Goal: Find contact information: Find contact information

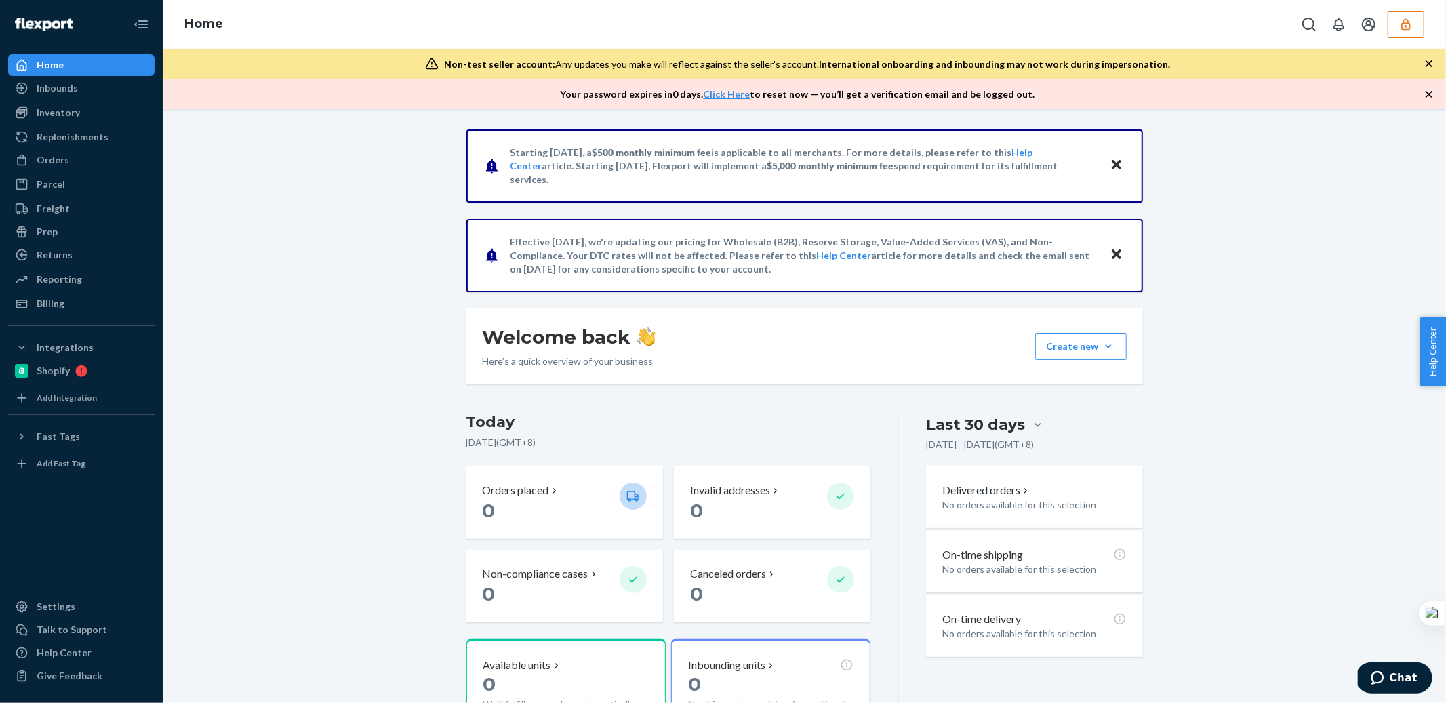
click at [48, 267] on ul "Home Inbounds Shipping Plans Problems Inventory Products Replenishments Orders …" at bounding box center [81, 184] width 146 height 260
click at [66, 239] on div "Prep" at bounding box center [81, 231] width 144 height 19
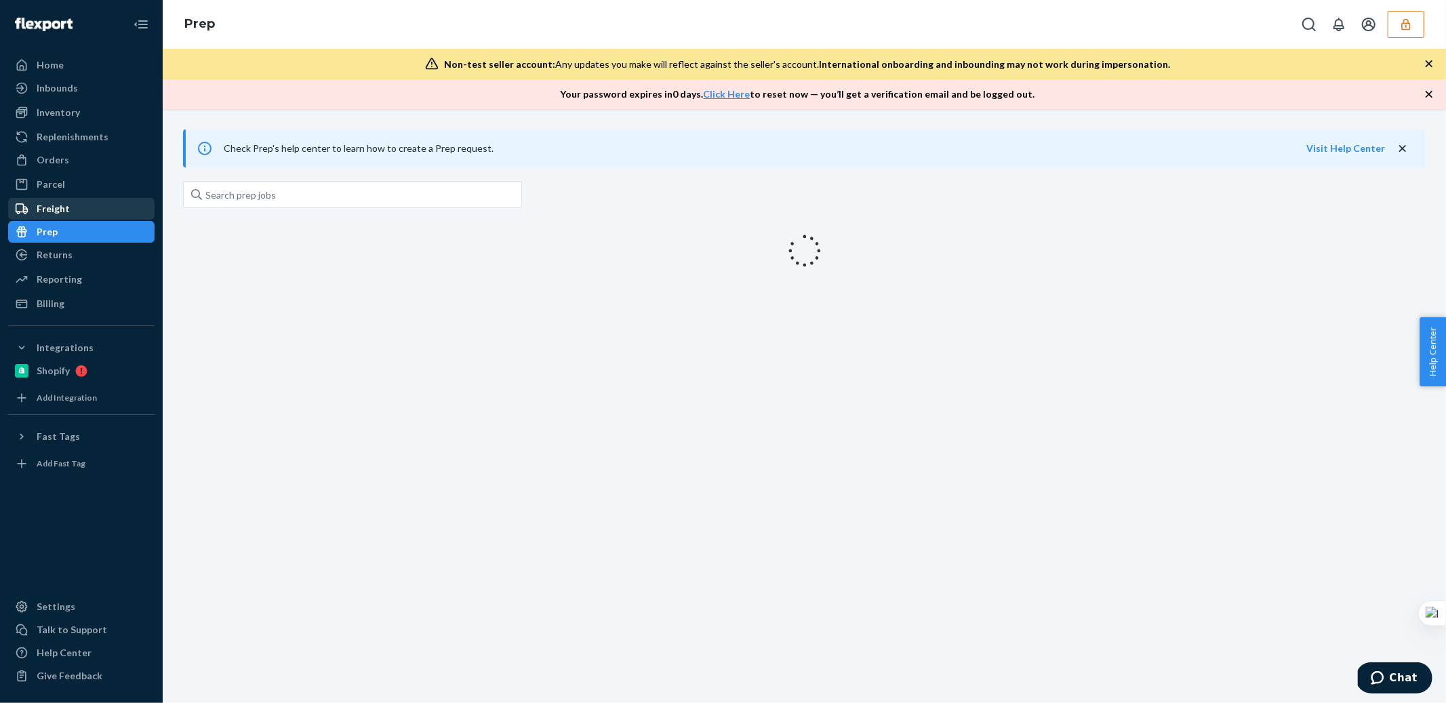
click at [72, 209] on div "Freight" at bounding box center [81, 208] width 144 height 19
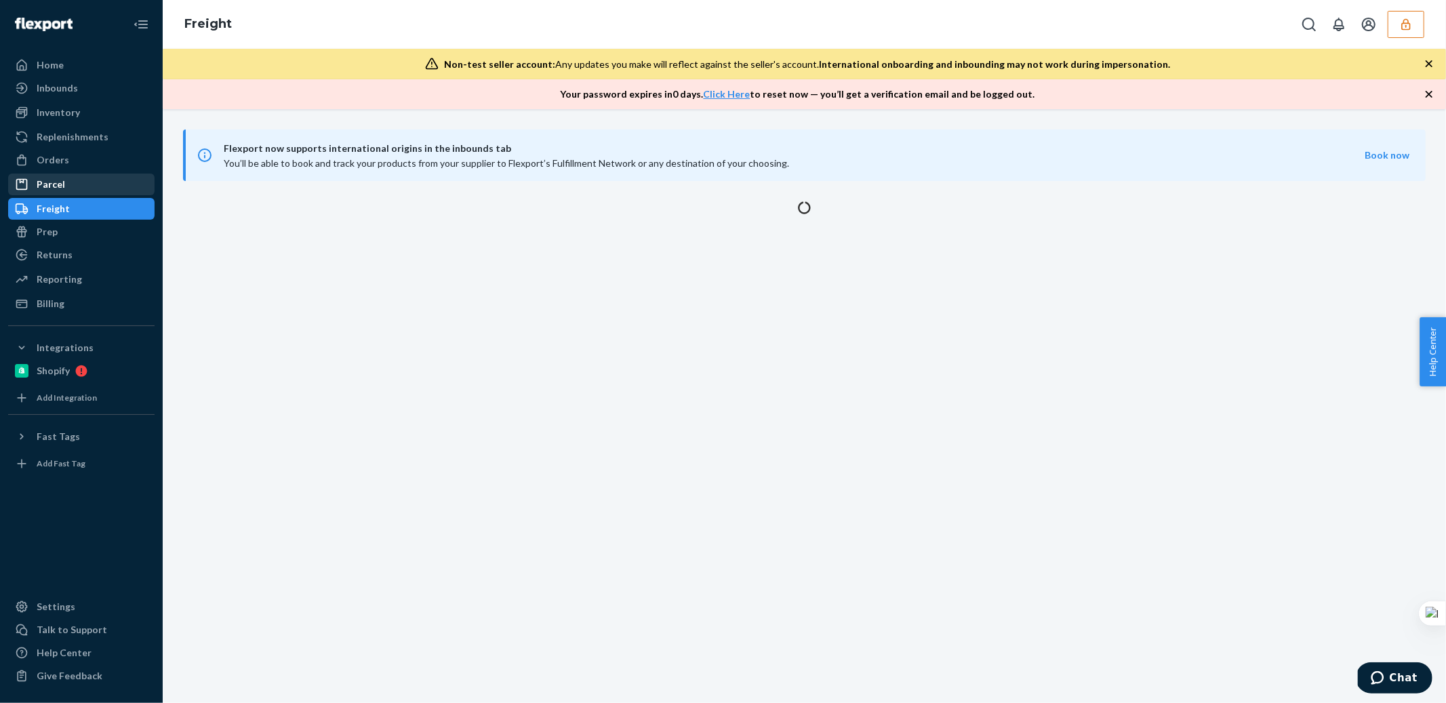
click at [82, 182] on div "Parcel" at bounding box center [81, 184] width 144 height 19
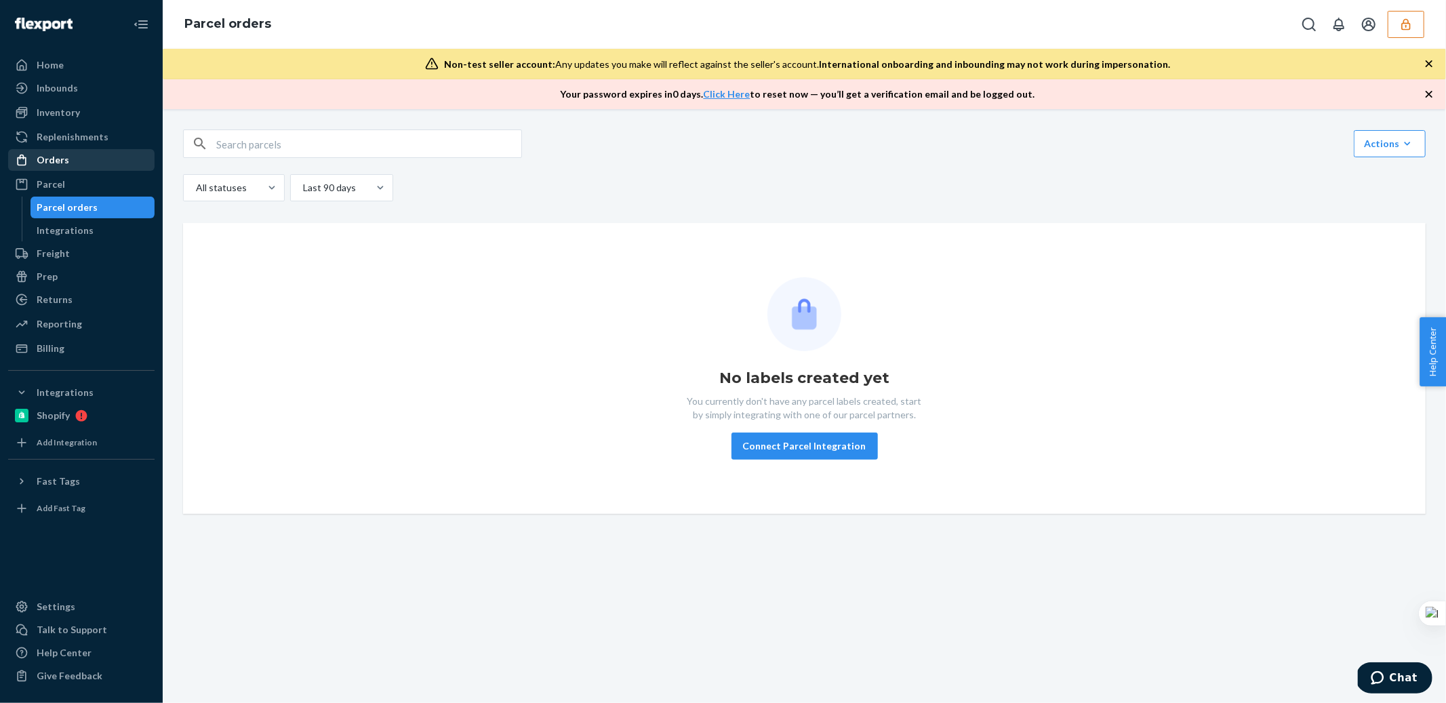
click at [83, 159] on div "Orders" at bounding box center [81, 159] width 144 height 19
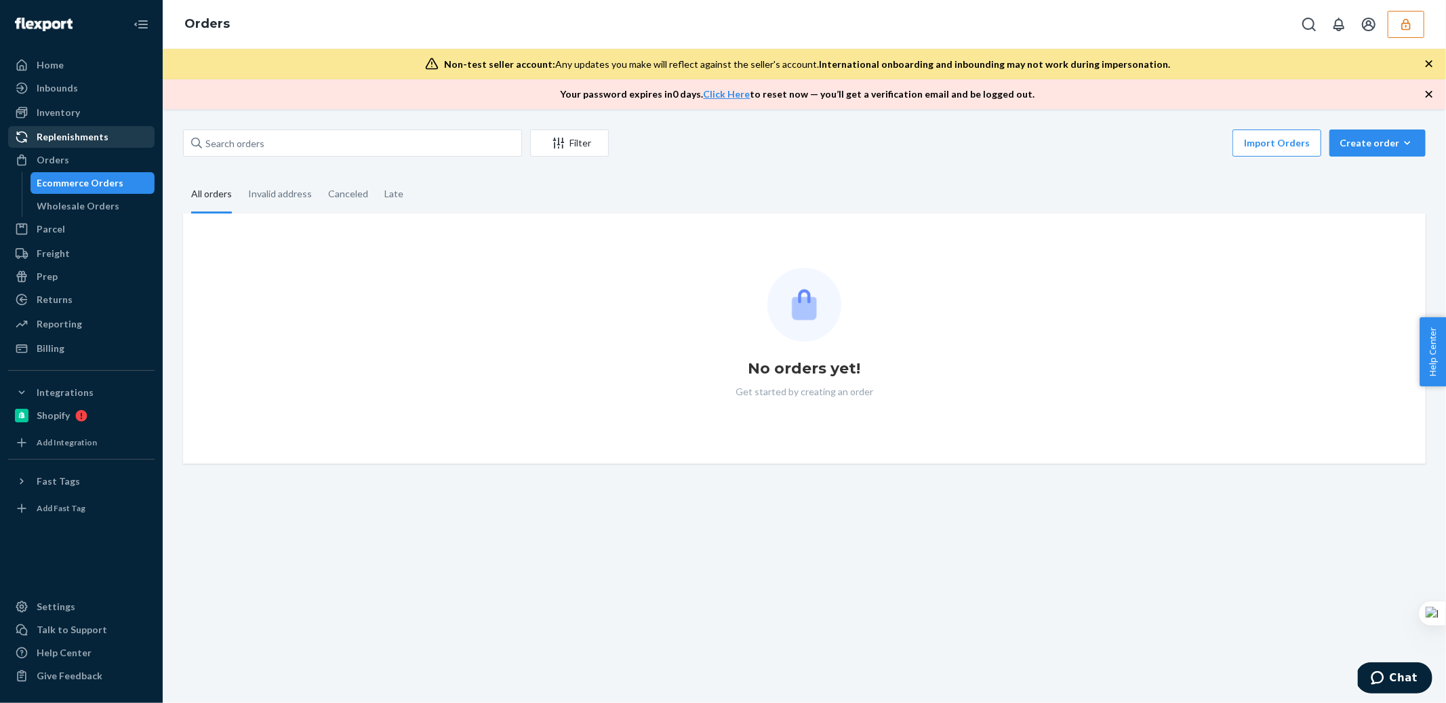
click at [87, 143] on div "Replenishments" at bounding box center [73, 137] width 72 height 14
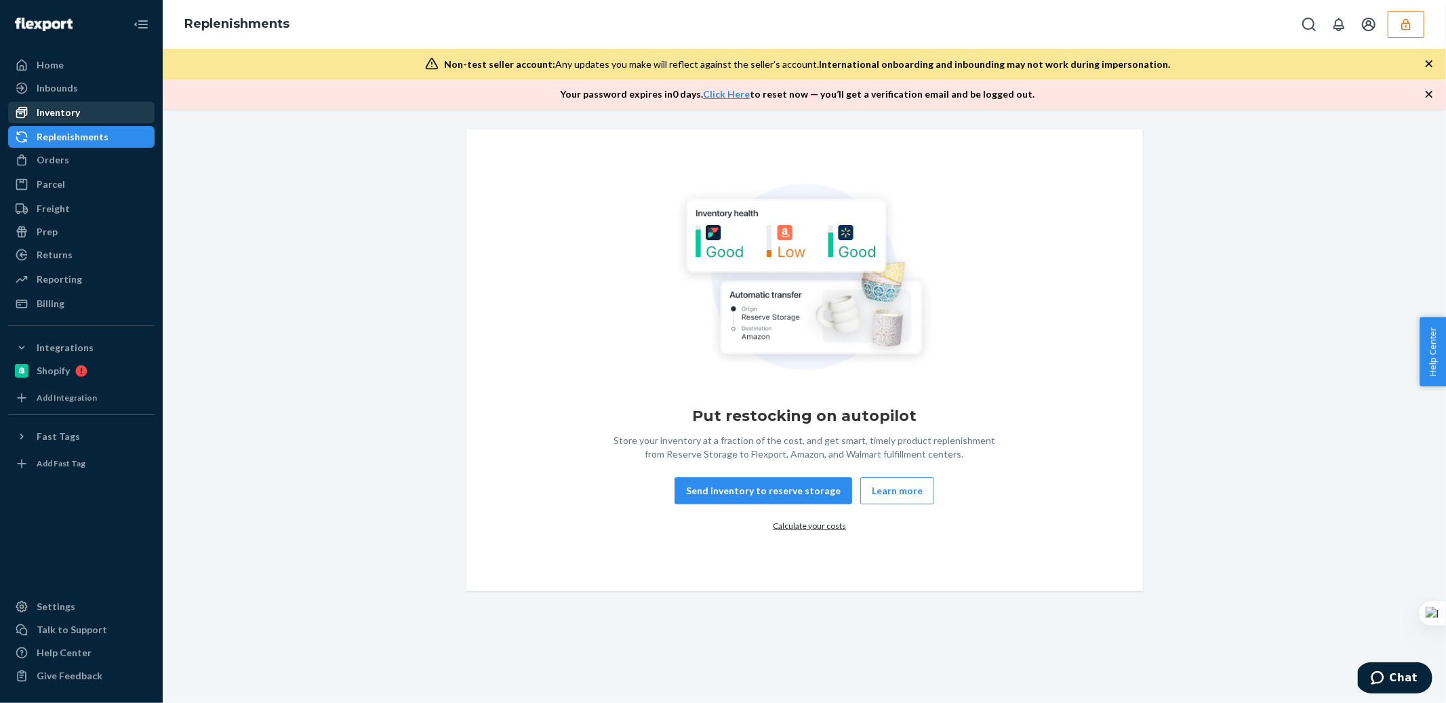
click at [92, 111] on div "Inventory" at bounding box center [81, 112] width 144 height 19
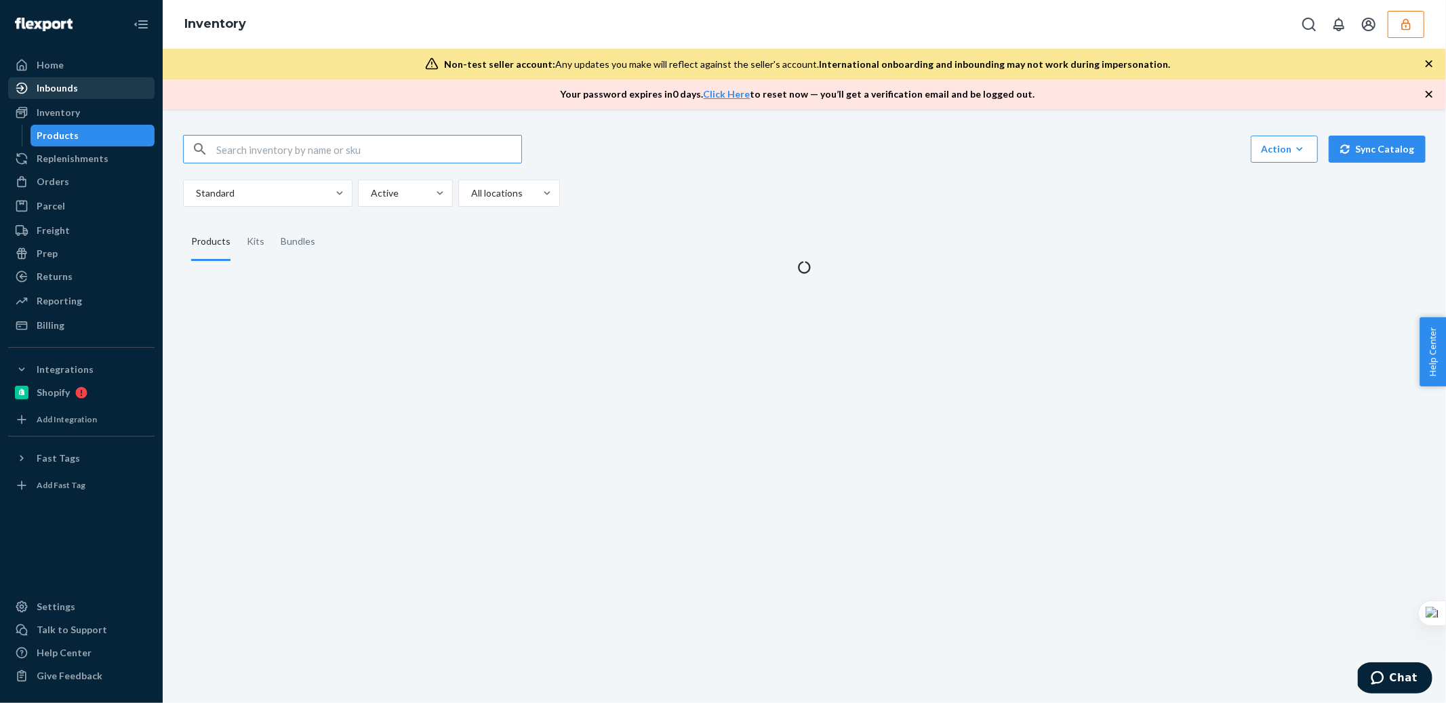
click at [85, 92] on div "Inbounds" at bounding box center [81, 88] width 144 height 19
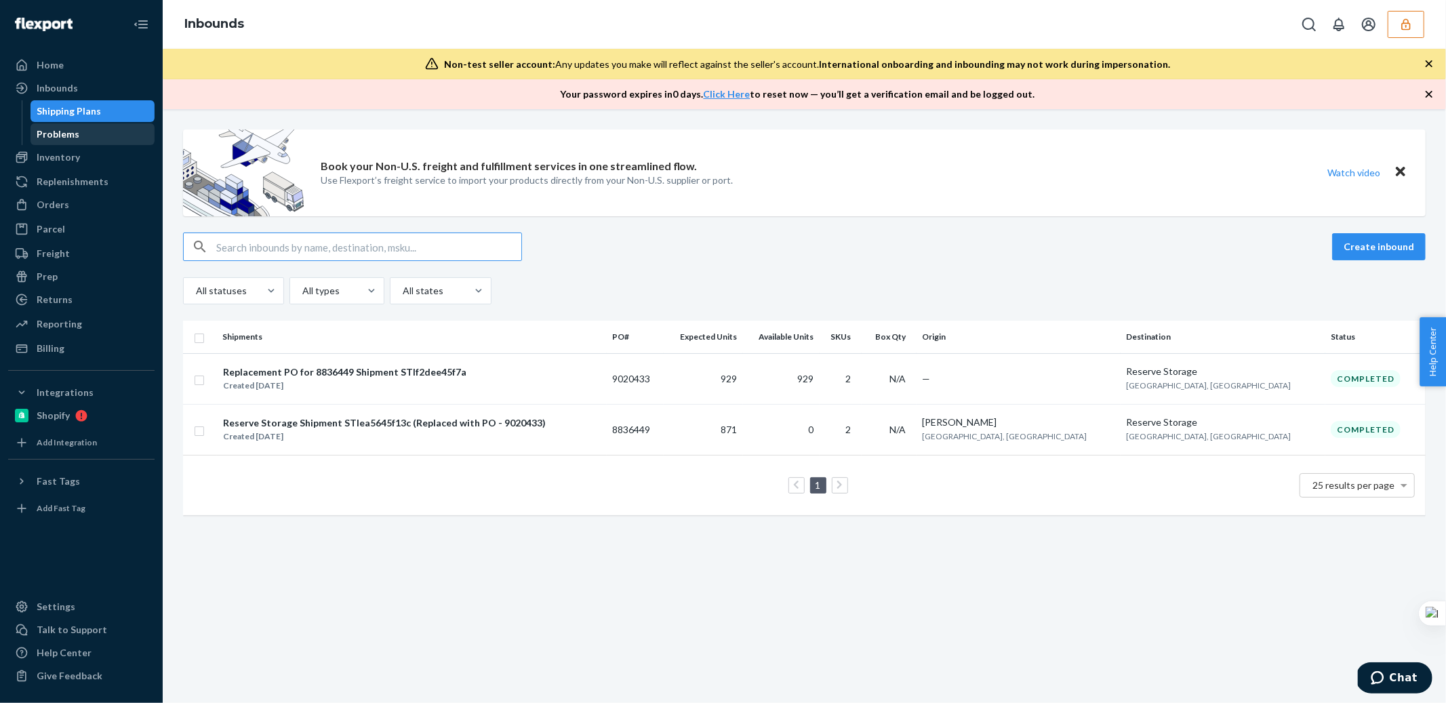
click at [90, 131] on div "Problems" at bounding box center [93, 134] width 122 height 19
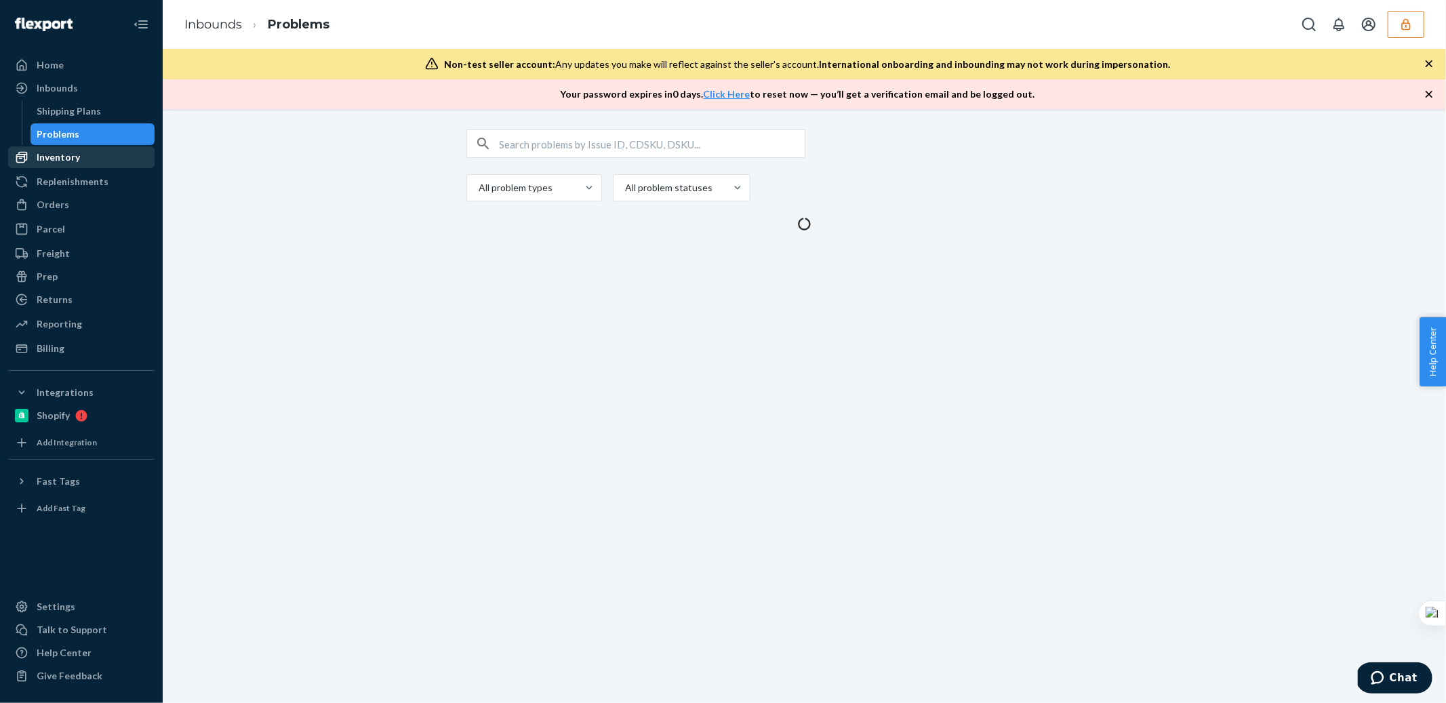
click at [90, 152] on div "Inventory" at bounding box center [81, 157] width 144 height 19
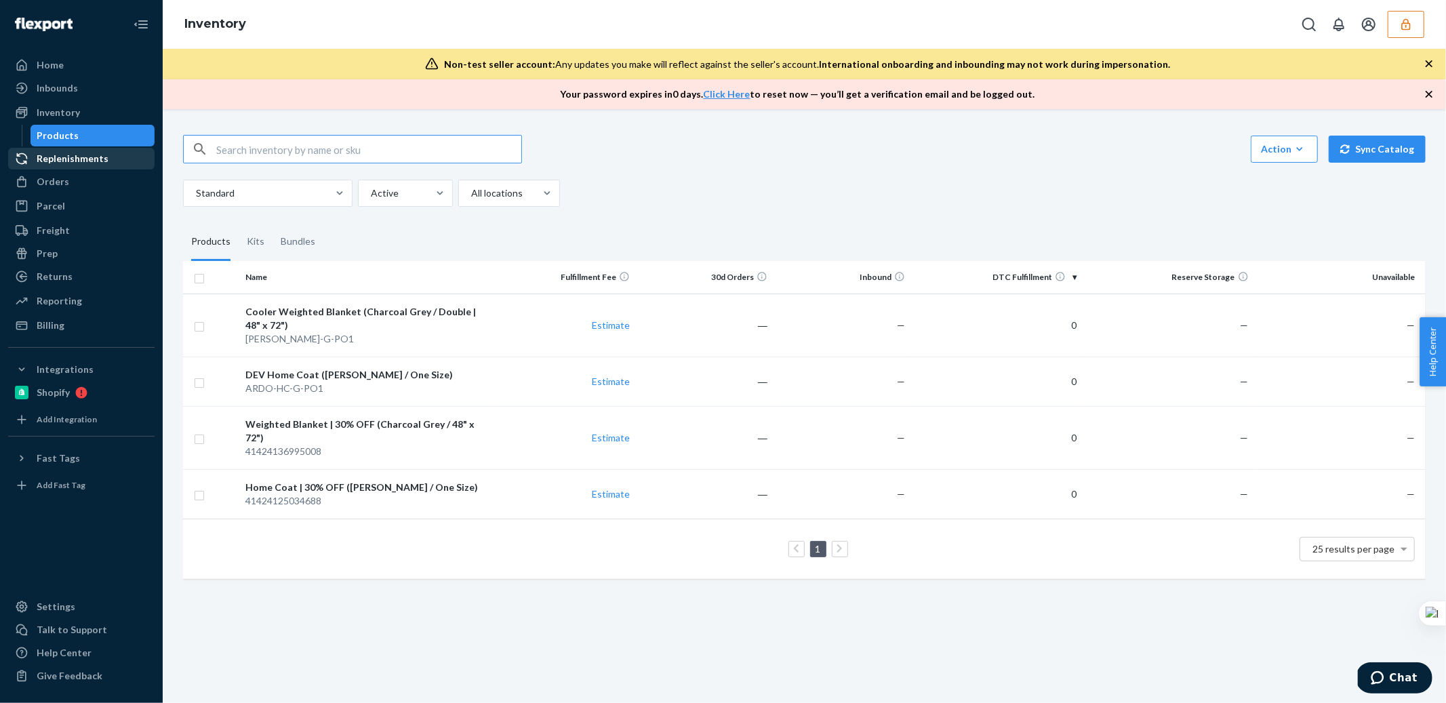
click at [93, 157] on div "Replenishments" at bounding box center [73, 159] width 72 height 14
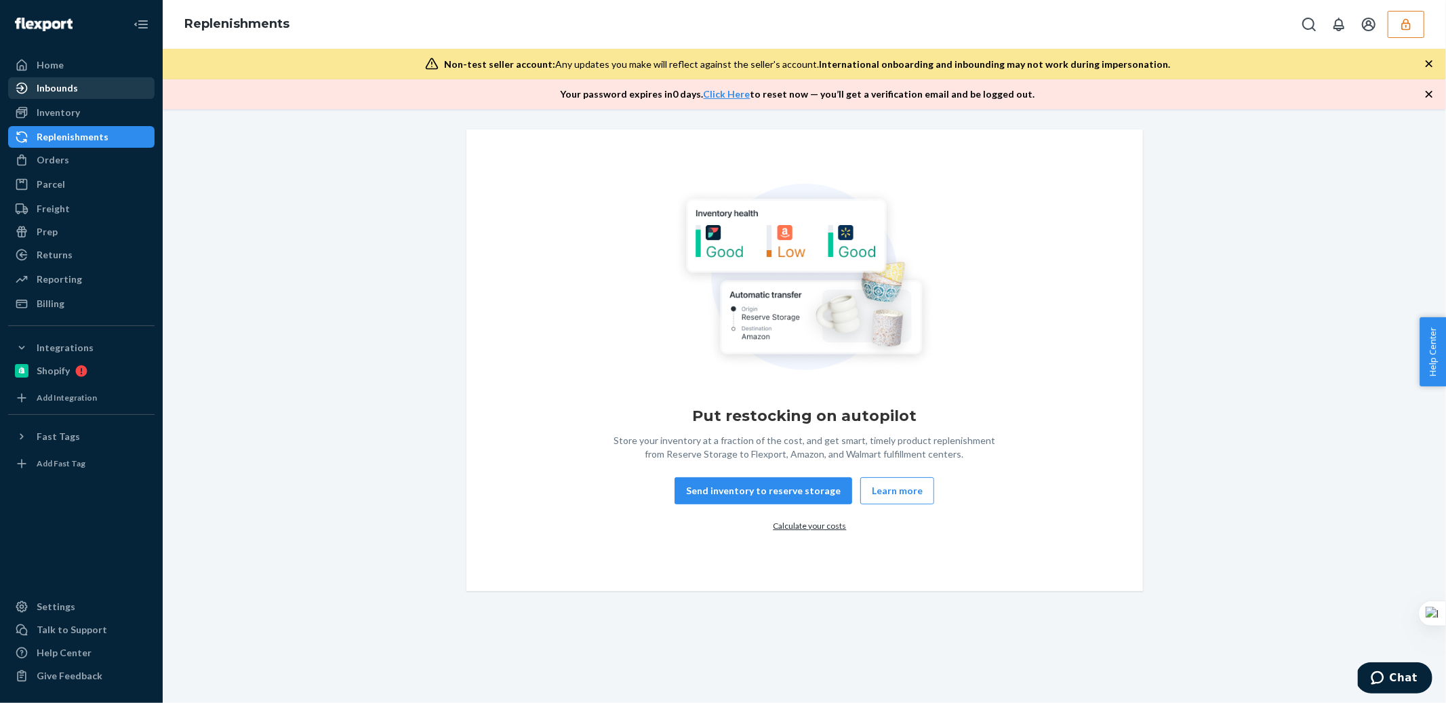
click at [87, 94] on div "Inbounds" at bounding box center [81, 88] width 144 height 19
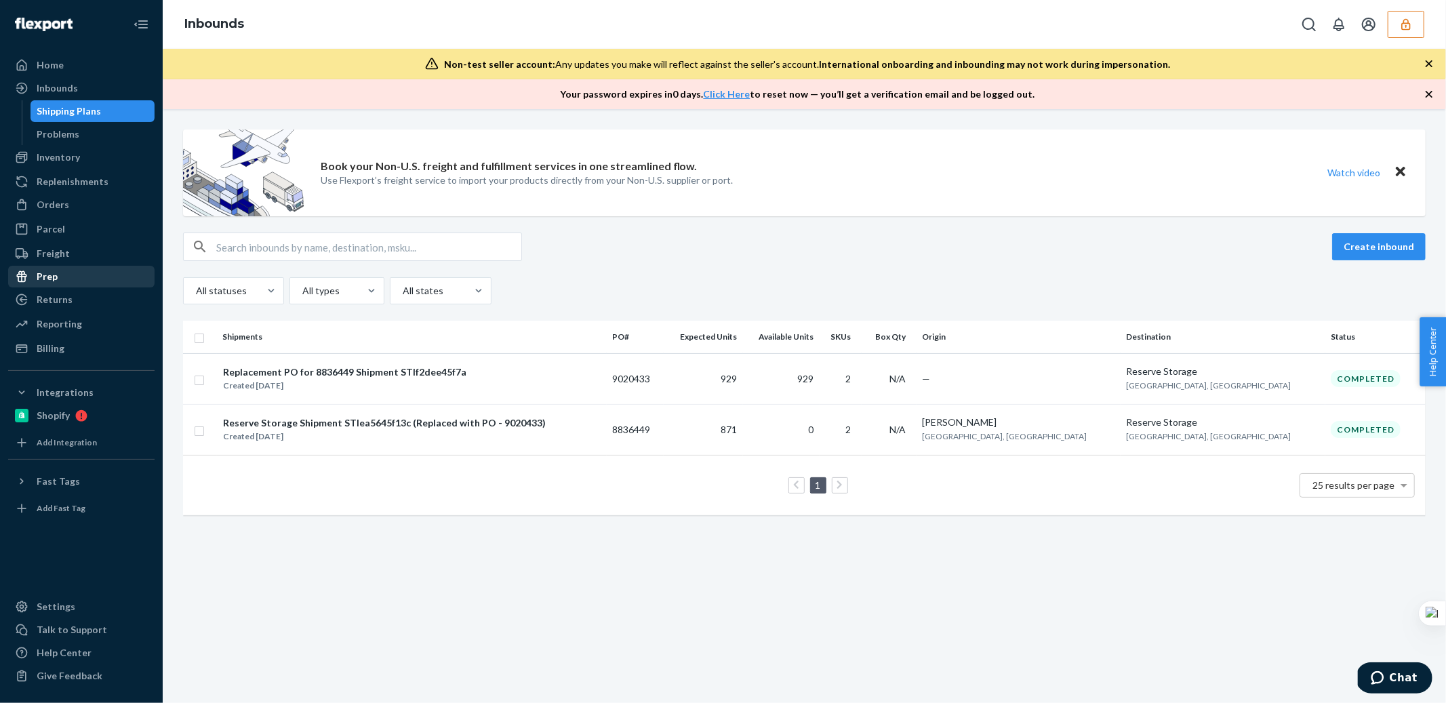
click at [54, 272] on div "Prep" at bounding box center [47, 277] width 21 height 14
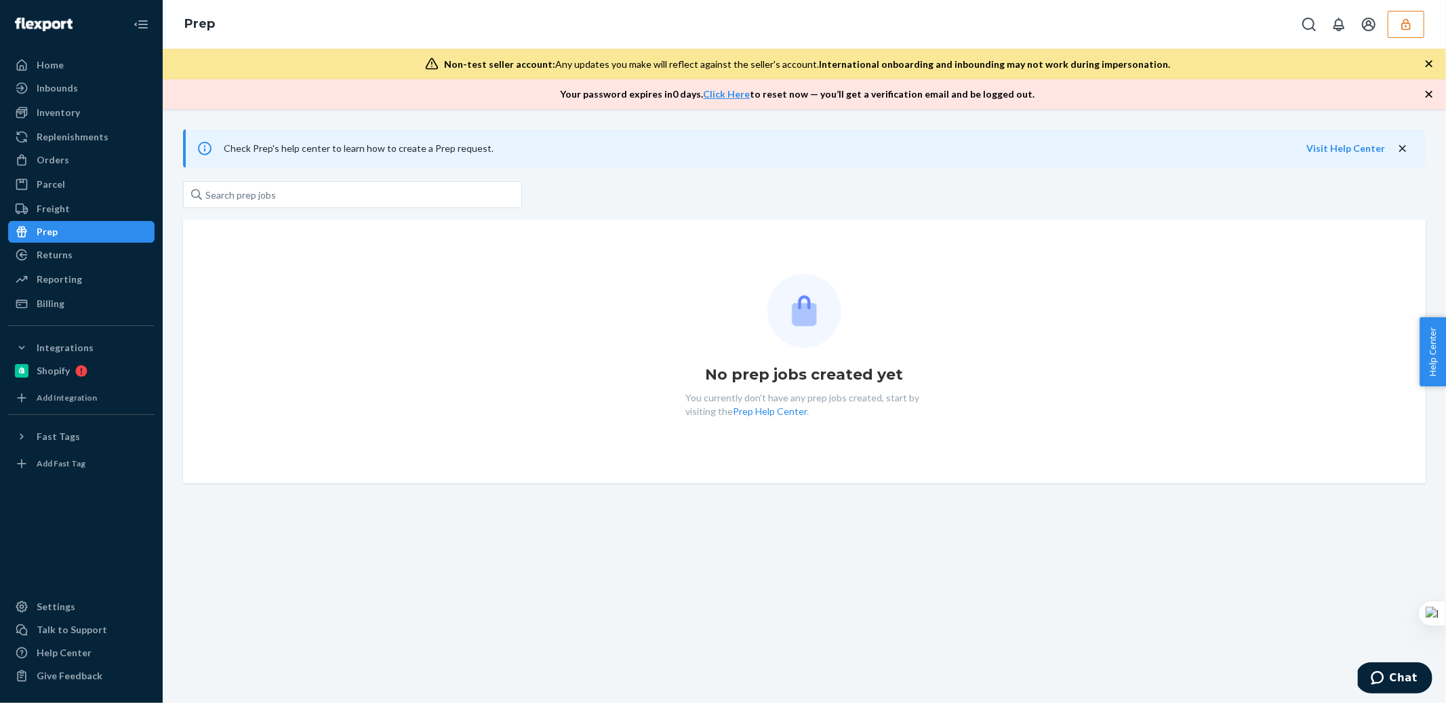
click at [61, 223] on div "Prep" at bounding box center [81, 231] width 144 height 19
click at [61, 207] on div "Freight" at bounding box center [53, 209] width 33 height 14
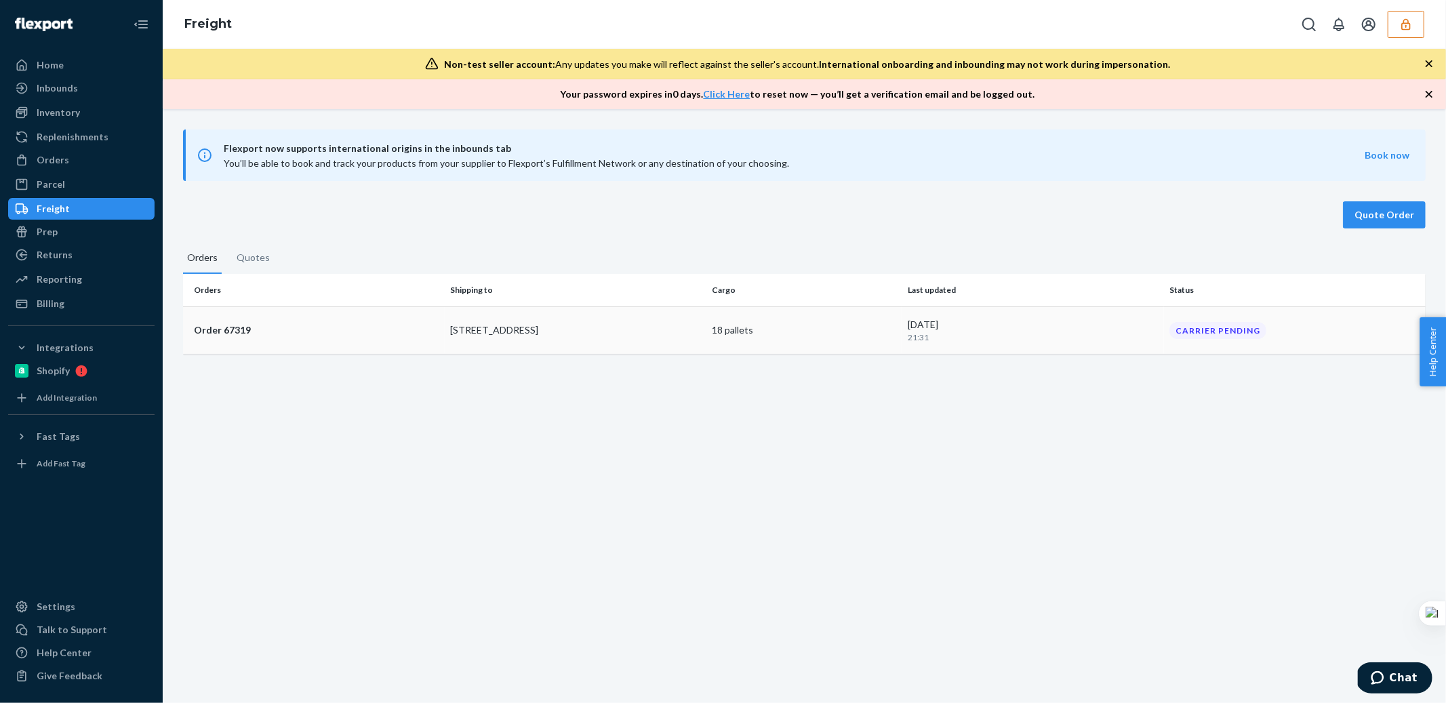
click at [476, 336] on p "[STREET_ADDRESS]" at bounding box center [575, 330] width 251 height 14
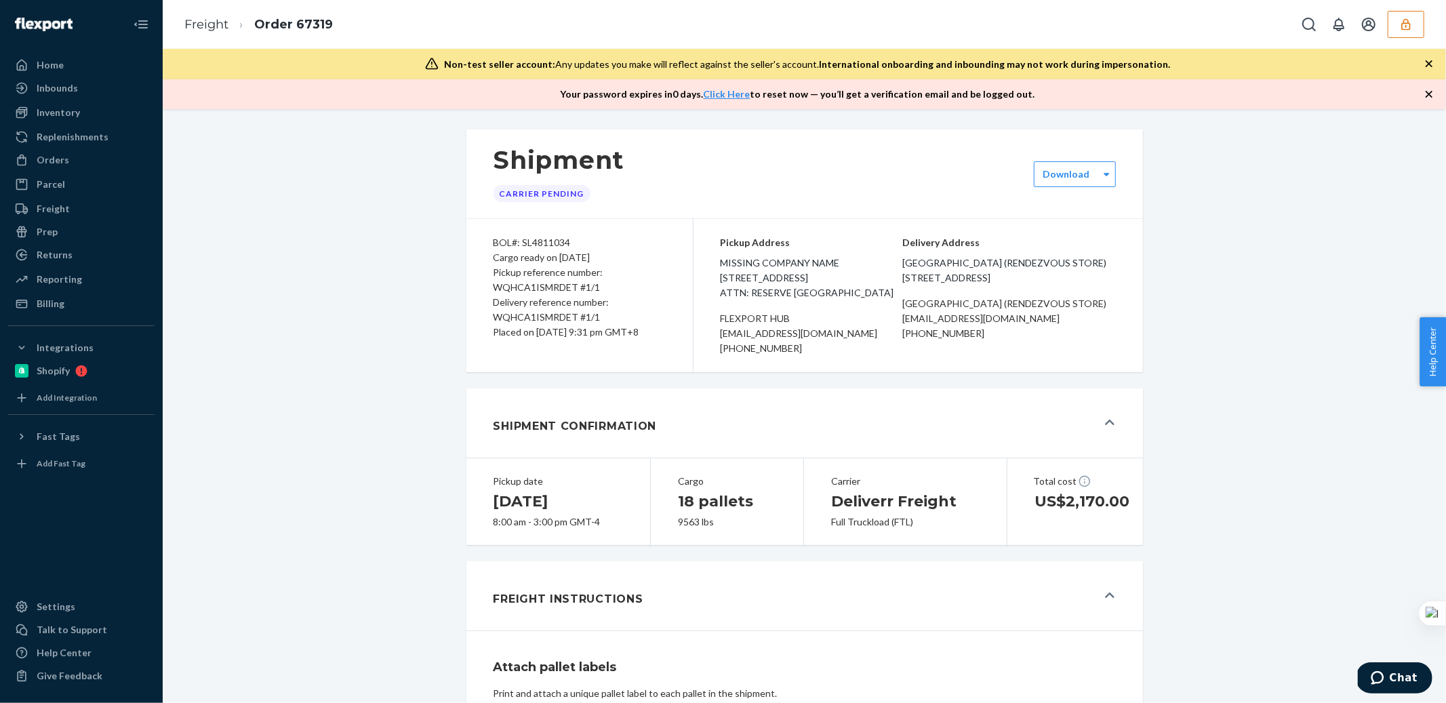
drag, startPoint x: 990, startPoint y: 360, endPoint x: 891, endPoint y: 360, distance: 99.0
click at [891, 360] on div "Pickup Address Missing Company Name [STREET_ADDRESS][GEOGRAPHIC_DATA]: Reserve …" at bounding box center [917, 295] width 449 height 153
click at [940, 341] on div "[PHONE_NUMBER]" at bounding box center [1009, 333] width 213 height 15
drag, startPoint x: 912, startPoint y: 333, endPoint x: 1004, endPoint y: 368, distance: 98.7
click at [1004, 341] on div "[GEOGRAPHIC_DATA] (Rendezvous Store) [EMAIL_ADDRESS][DOMAIN_NAME] [PHONE_NUMBER]" at bounding box center [1009, 318] width 213 height 45
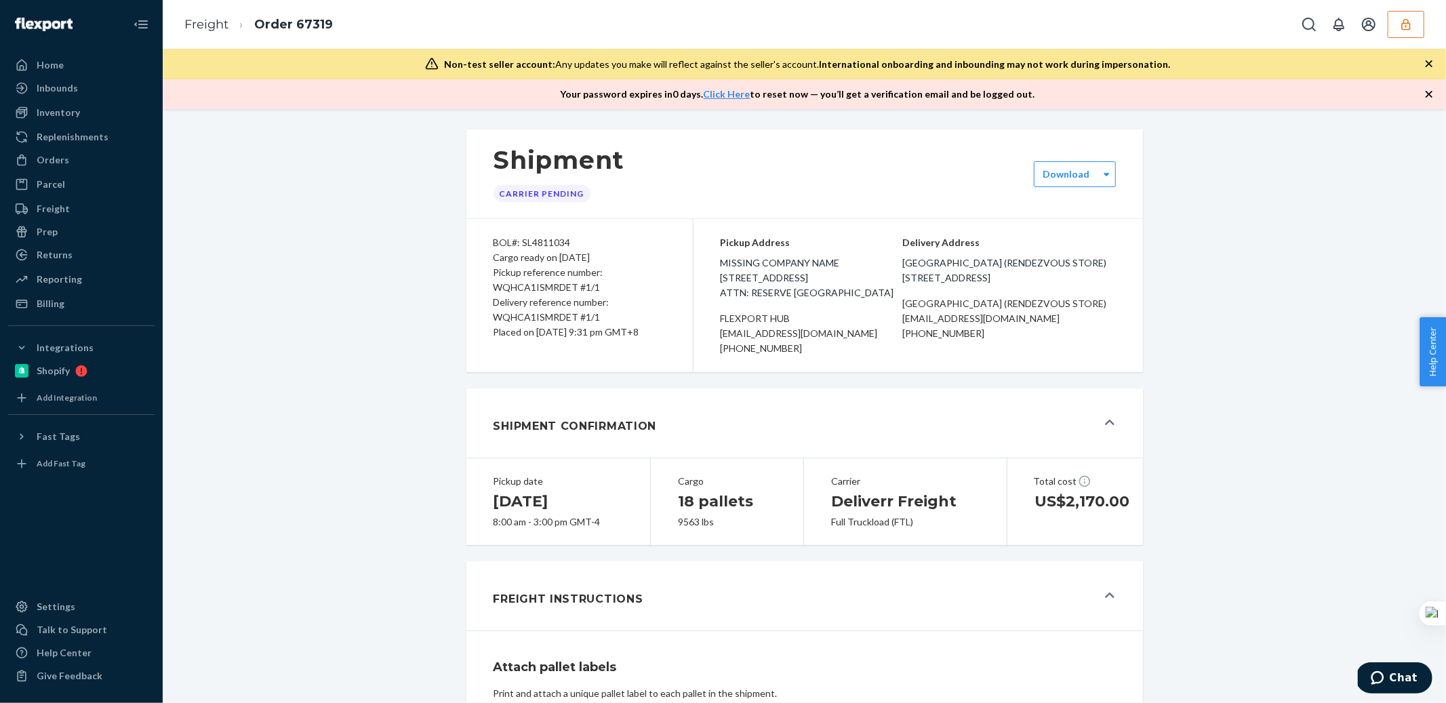
click at [1004, 341] on div "[PHONE_NUMBER]" at bounding box center [1009, 333] width 213 height 15
drag, startPoint x: 912, startPoint y: 265, endPoint x: 1017, endPoint y: 367, distance: 146.2
click at [1017, 341] on div "Delivery Address [GEOGRAPHIC_DATA] (Rendezvous Store) [STREET_ADDRESS][GEOGRAPH…" at bounding box center [1009, 288] width 213 height 106
copy div "[GEOGRAPHIC_DATA] (Rendezvous Store) [STREET_ADDRESS][GEOGRAPHIC_DATA] (Rendezv…"
